Goal: Find specific page/section

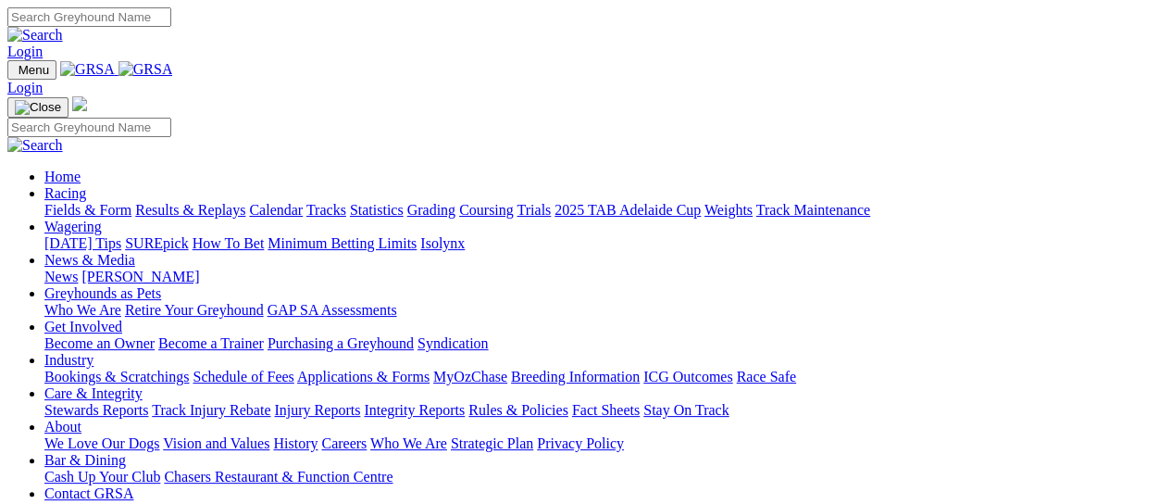
click at [65, 202] on link "Fields & Form" at bounding box center [87, 210] width 87 height 16
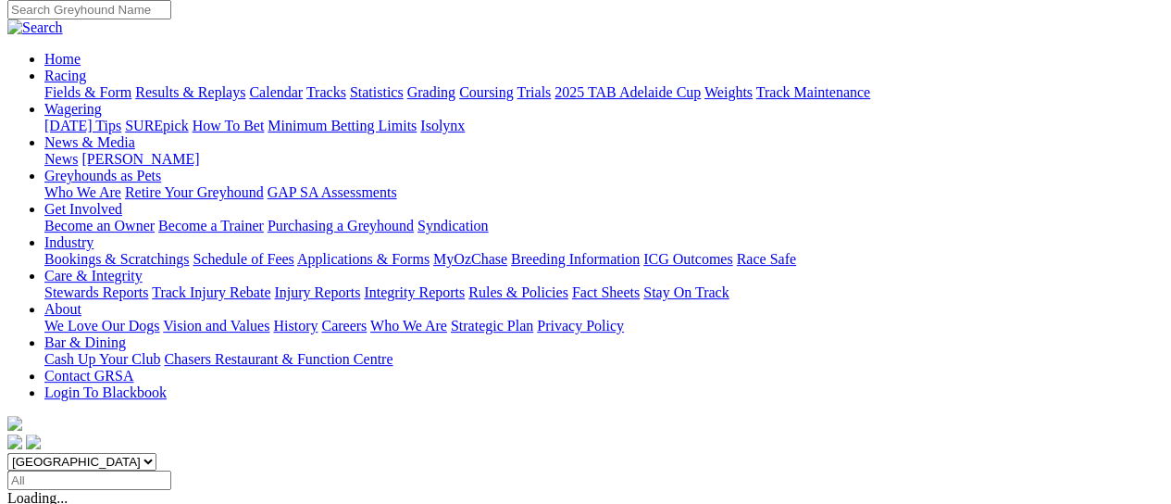
scroll to position [246, 0]
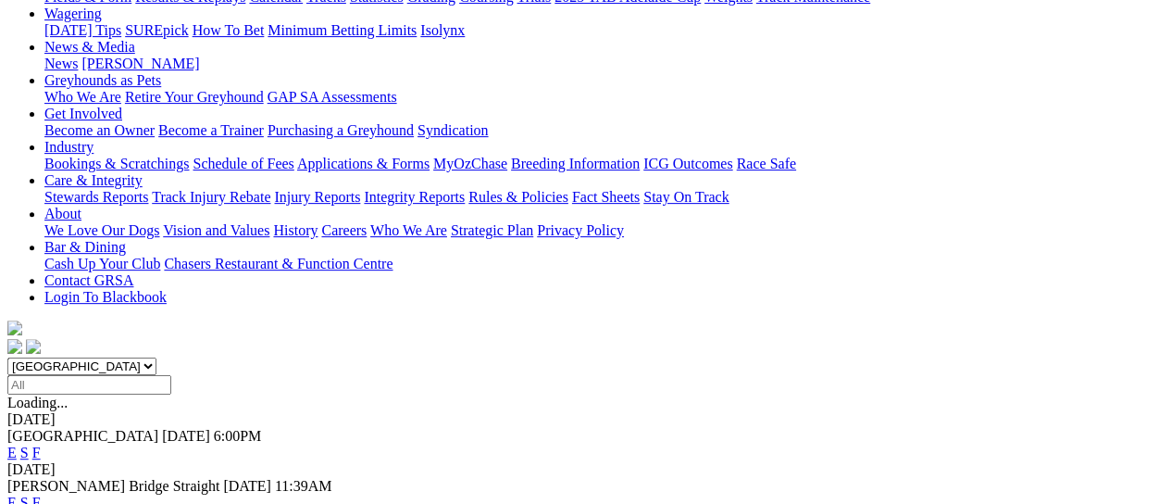
click at [41, 494] on link "F" at bounding box center [36, 502] width 8 height 16
